Goal: Task Accomplishment & Management: Manage account settings

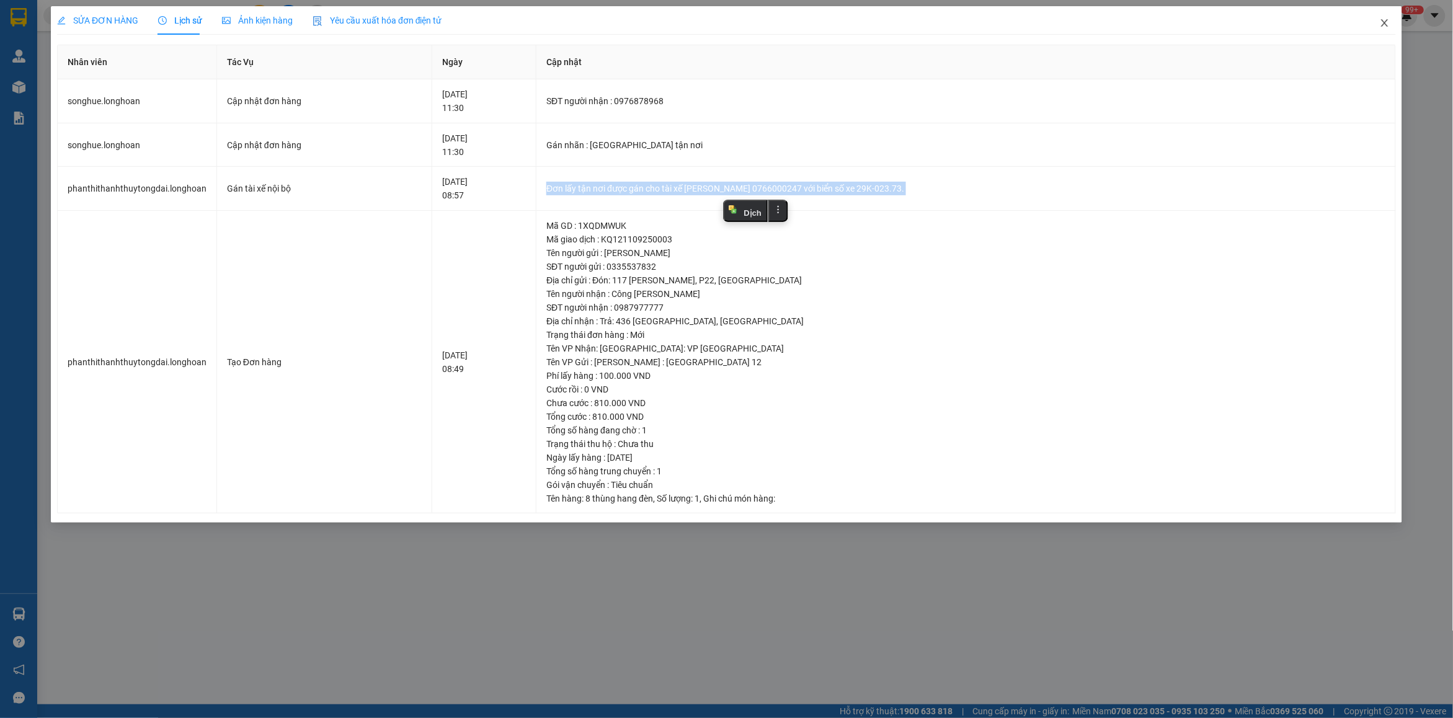
click at [1382, 17] on span "Close" at bounding box center [1384, 23] width 35 height 35
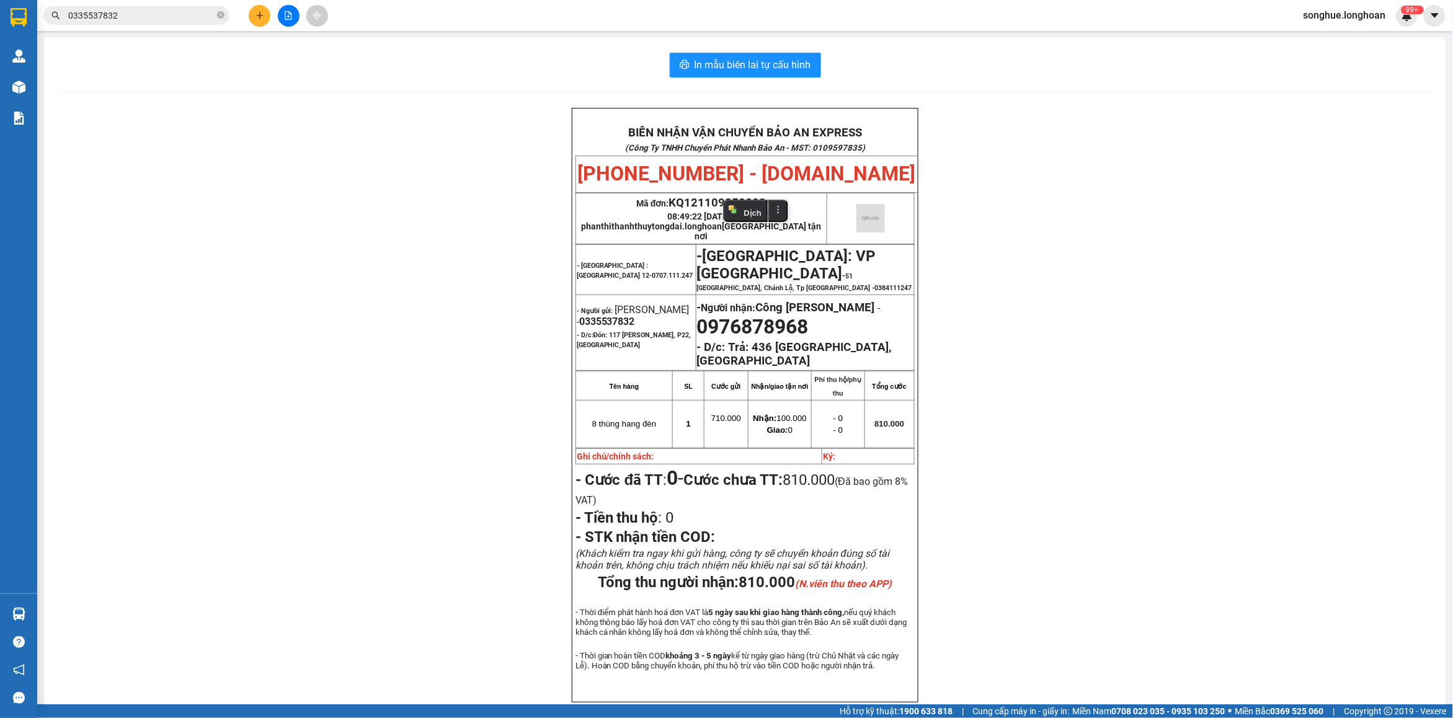
click at [178, 22] on input "0335537832" at bounding box center [141, 16] width 146 height 14
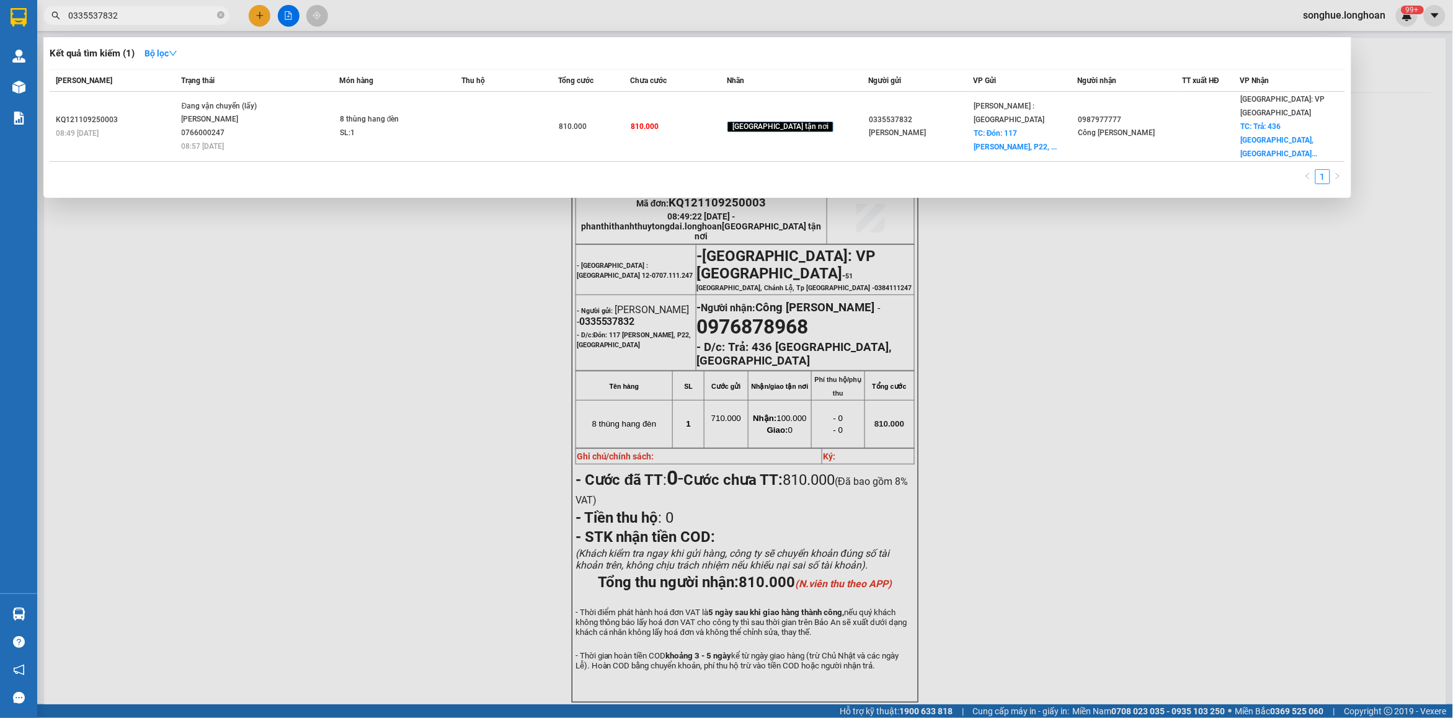
click at [178, 22] on input "0335537832" at bounding box center [141, 16] width 146 height 14
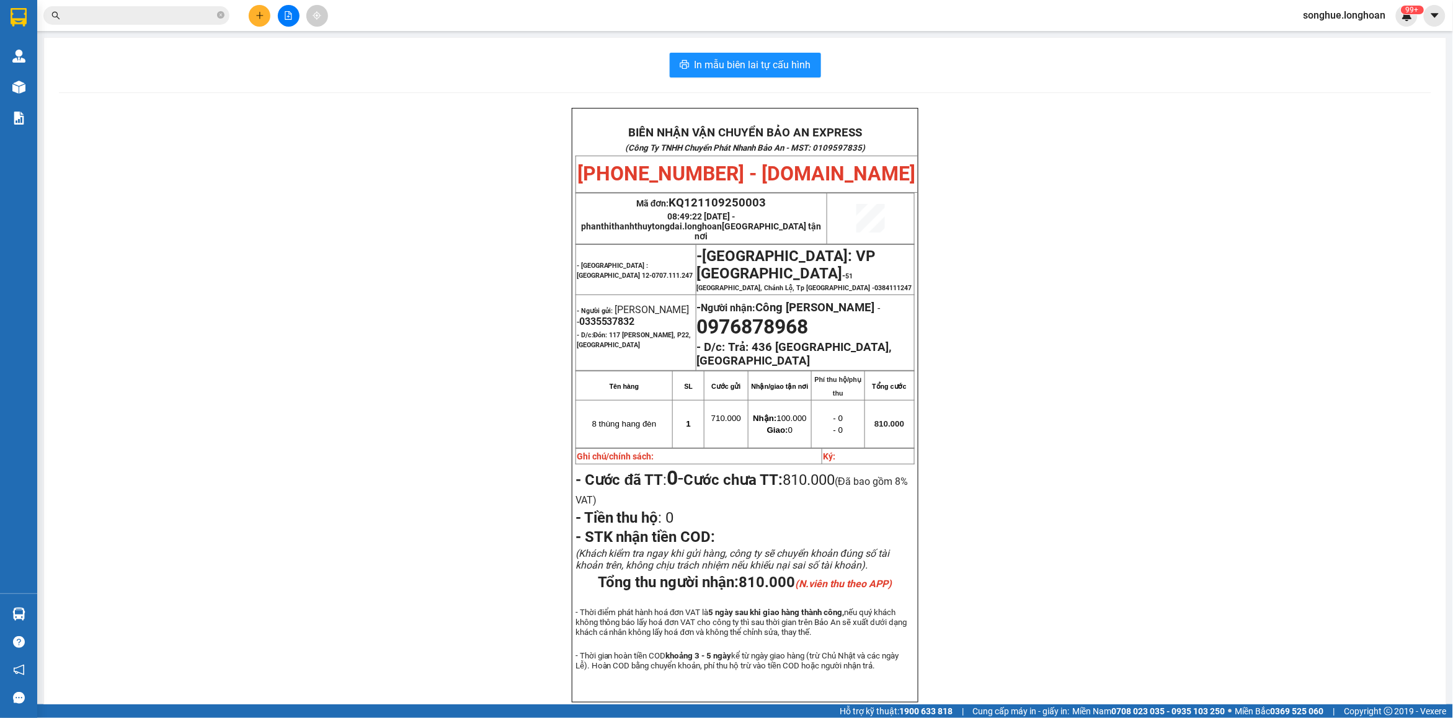
paste input "0869007315"
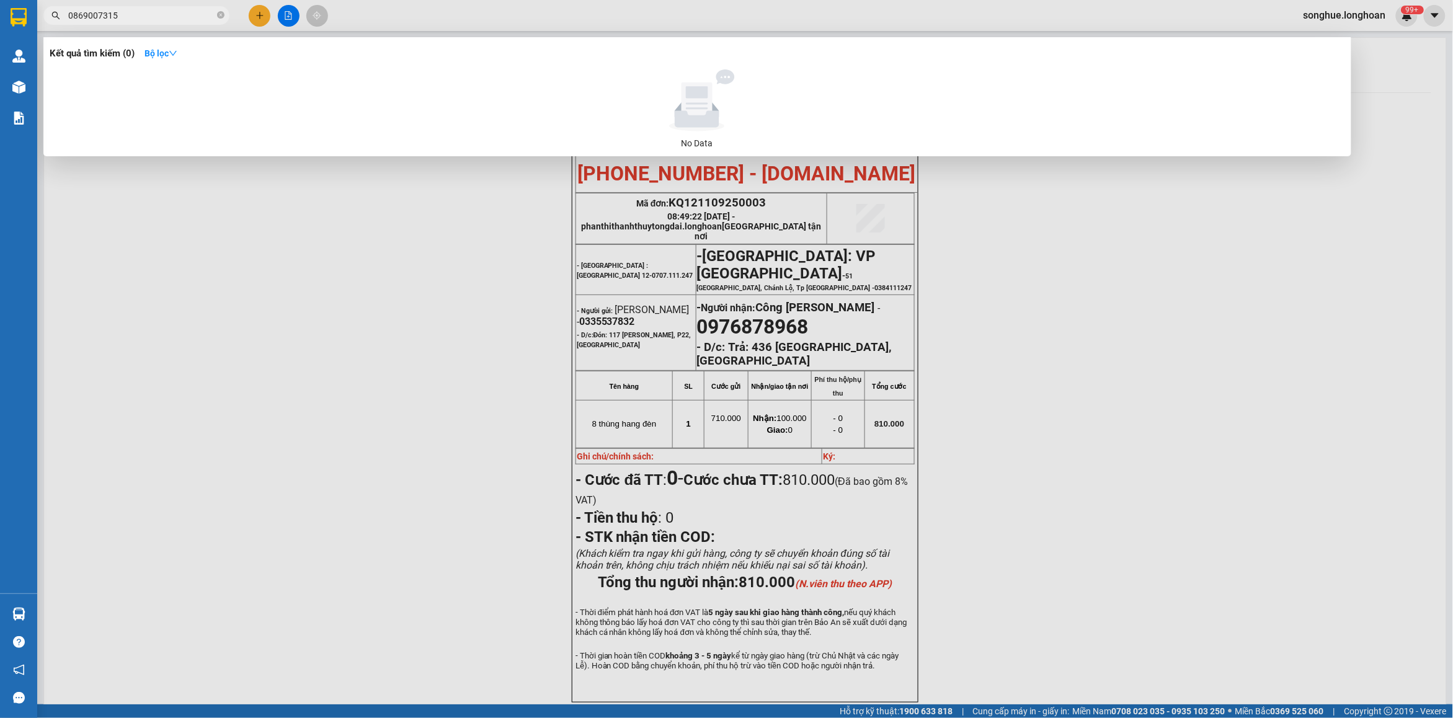
type input "0869007315"
click at [221, 20] on span at bounding box center [220, 16] width 7 height 12
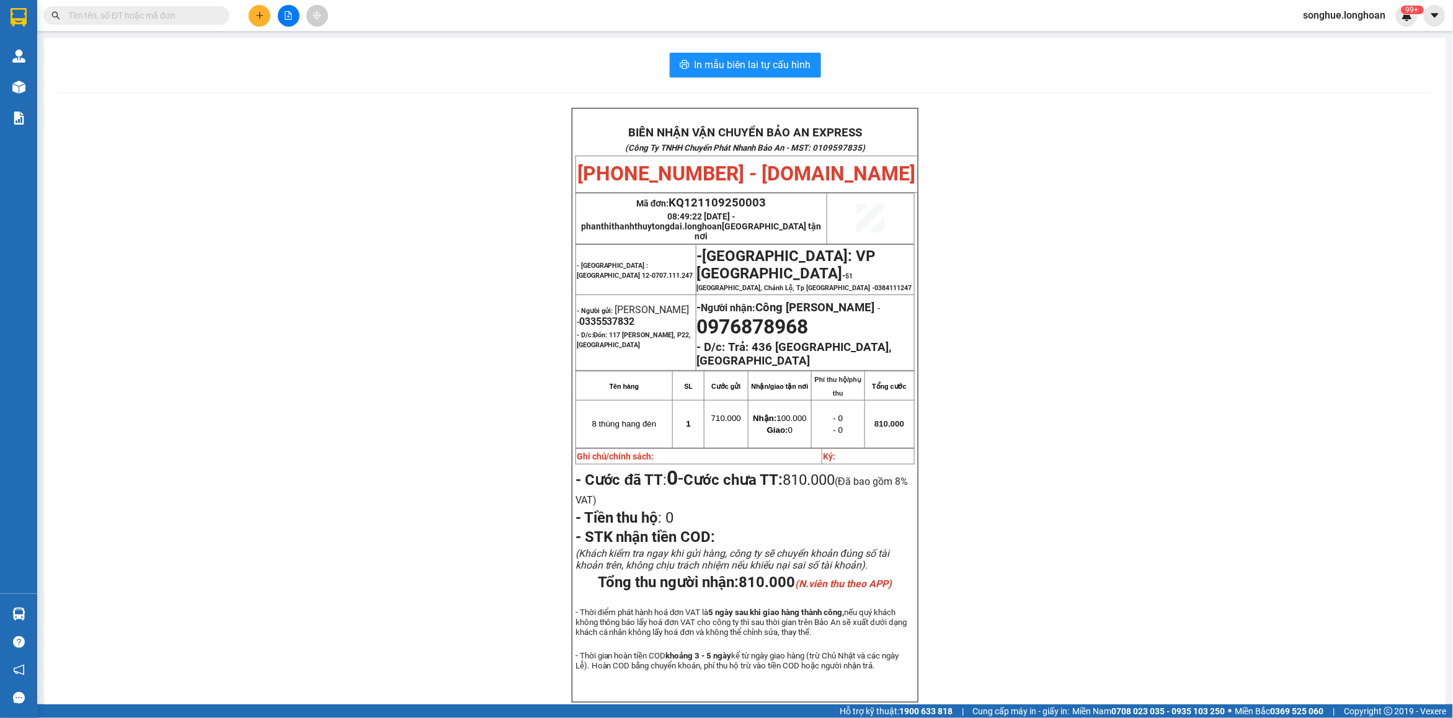
paste input "0938131616"
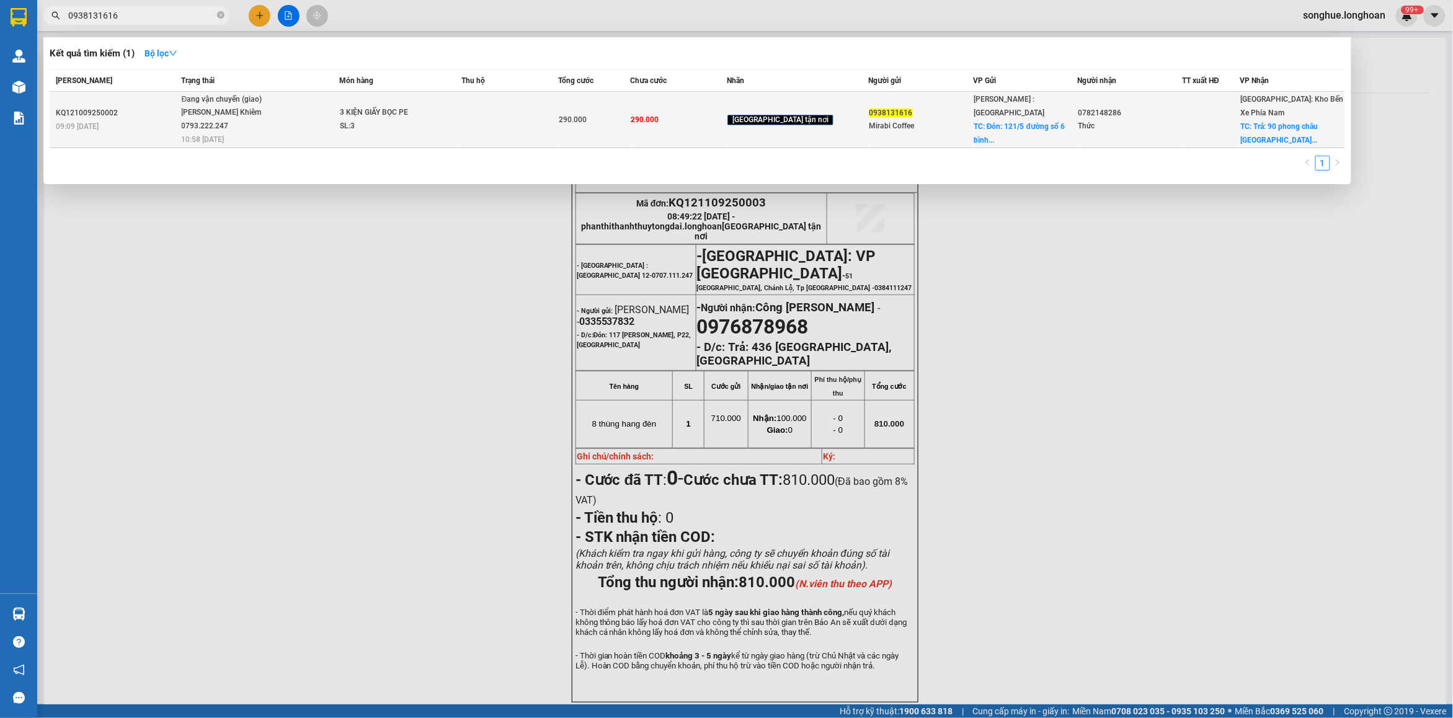
type input "0938131616"
click at [290, 122] on span "Đang vận chuyển (giao) [PERSON_NAME] 0793.222.247 10:58 [DATE]" at bounding box center [260, 118] width 157 height 51
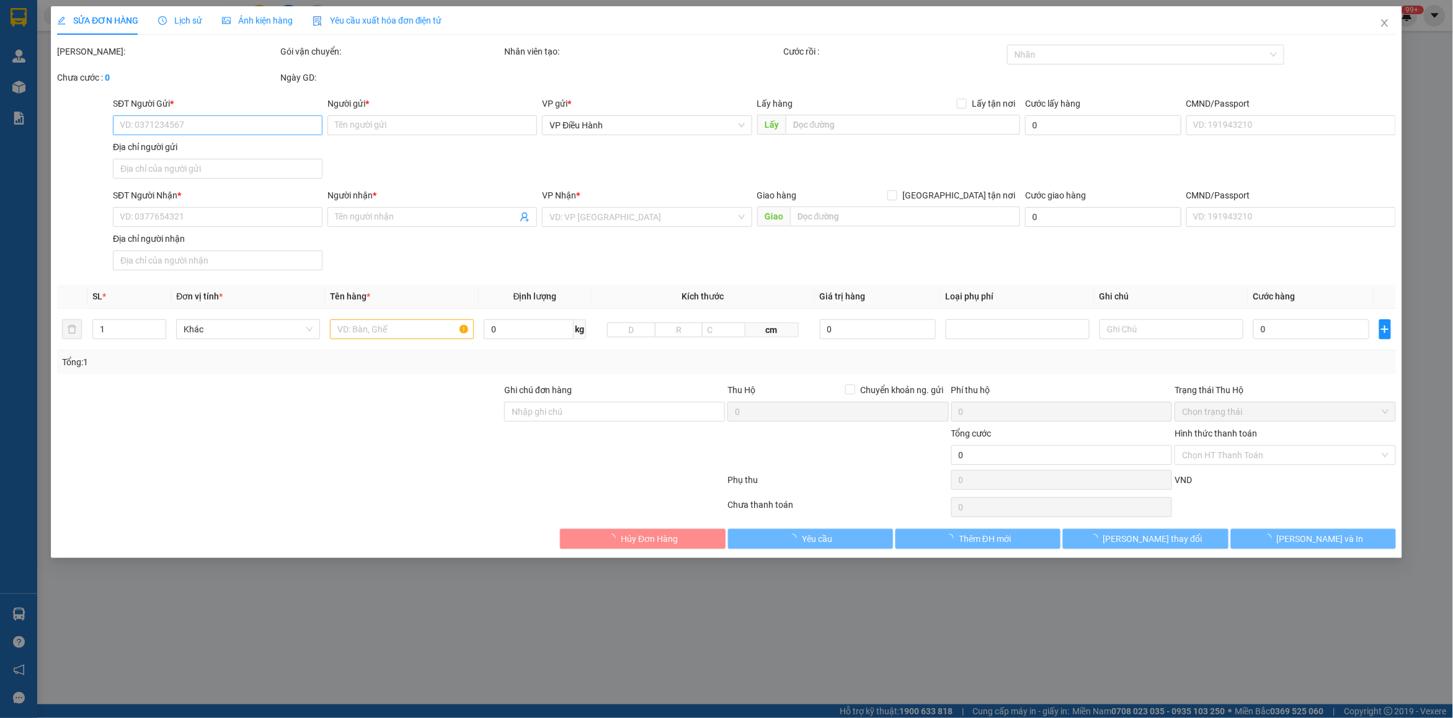
type input "0938131616"
type input "Mirabi Coffee"
checkbox input "true"
type input "Đón: 121/5 đường số 6 bình trưng tây tp thủ [GEOGRAPHIC_DATA]"
type input "0782148286"
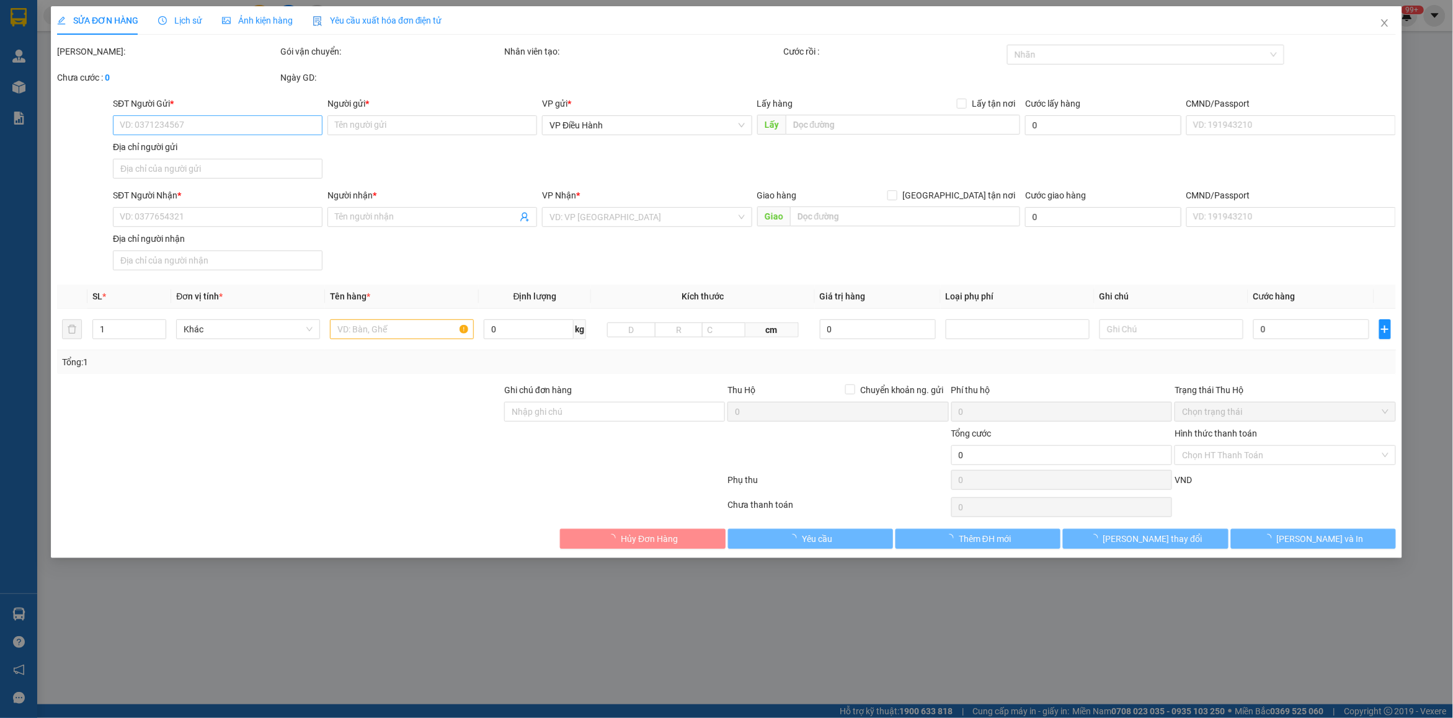
type input "Thức"
checkbox input "true"
type input "Trả: 90 phong châu vĩnh [GEOGRAPHIC_DATA]"
type input "290.000"
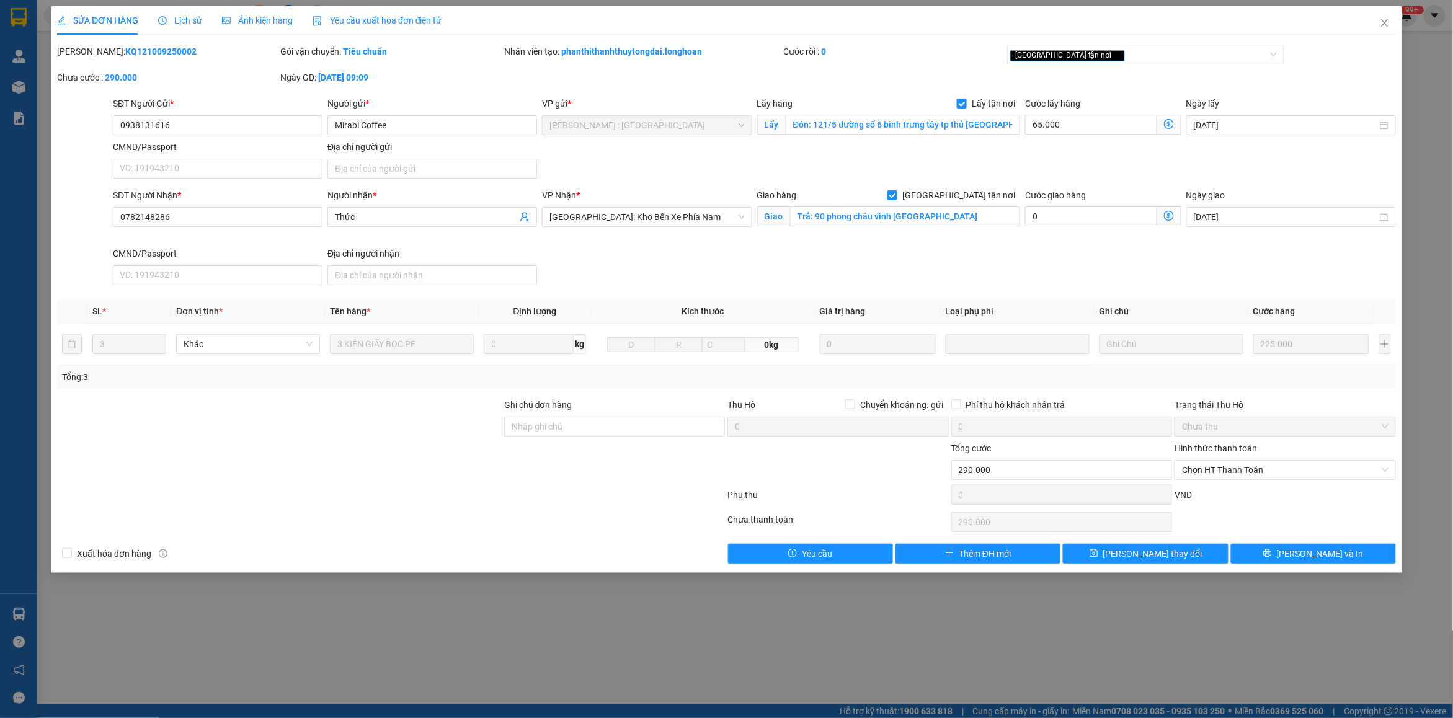
click at [184, 22] on span "Lịch sử" at bounding box center [180, 21] width 44 height 10
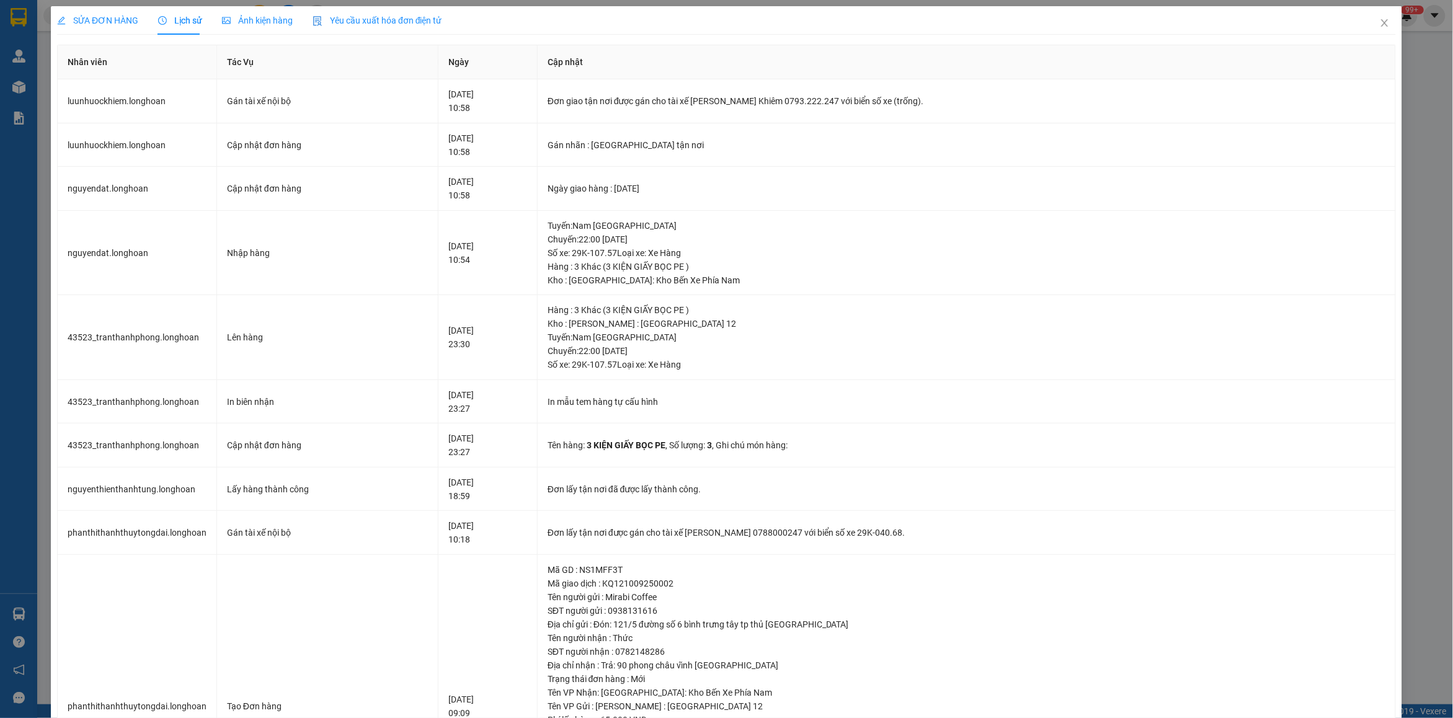
click at [74, 16] on span "SỬA ĐƠN HÀNG" at bounding box center [97, 21] width 81 height 10
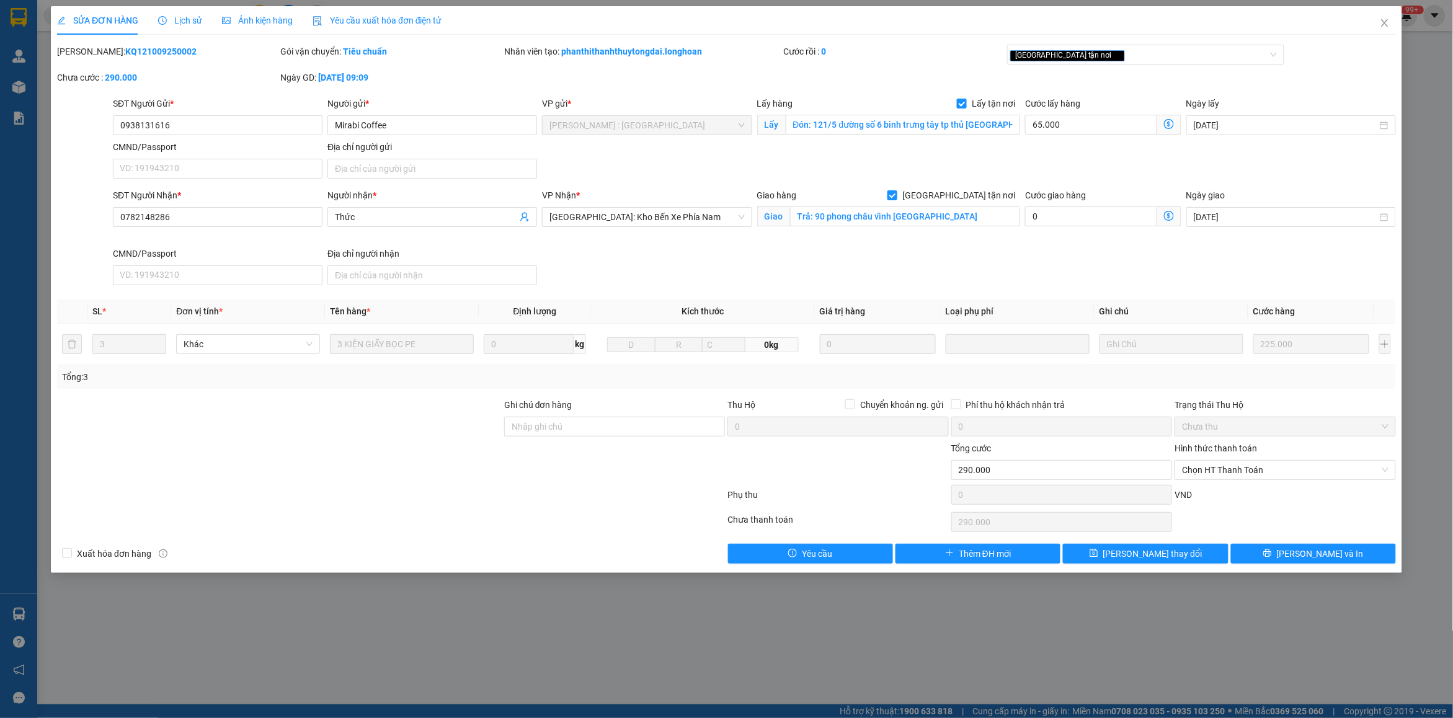
click at [200, 12] on div "SỬA ĐƠN HÀNG Lịch sử Ảnh kiện hàng Yêu cầu xuất hóa đơn điện tử" at bounding box center [249, 20] width 385 height 29
click at [190, 22] on span "Lịch sử" at bounding box center [180, 21] width 44 height 10
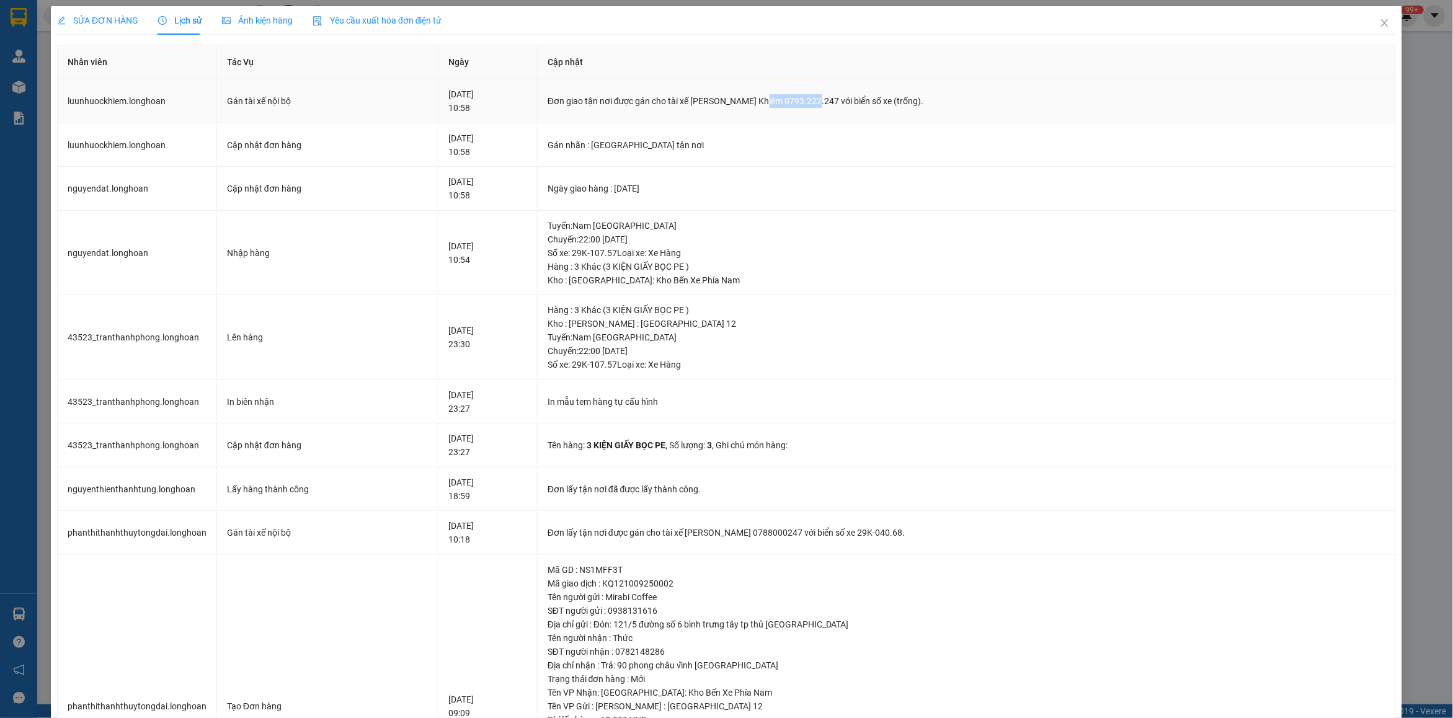
copy div "0793.222.247"
drag, startPoint x: 768, startPoint y: 99, endPoint x: 817, endPoint y: 100, distance: 49.0
click at [817, 100] on div "Đơn giao tận nơi được gán cho tài xế [PERSON_NAME] Khiêm 0793.222.247 với biển …" at bounding box center [967, 101] width 838 height 14
click at [97, 29] on div "SỬA ĐƠN HÀNG" at bounding box center [97, 20] width 81 height 29
